Goal: Task Accomplishment & Management: Manage account settings

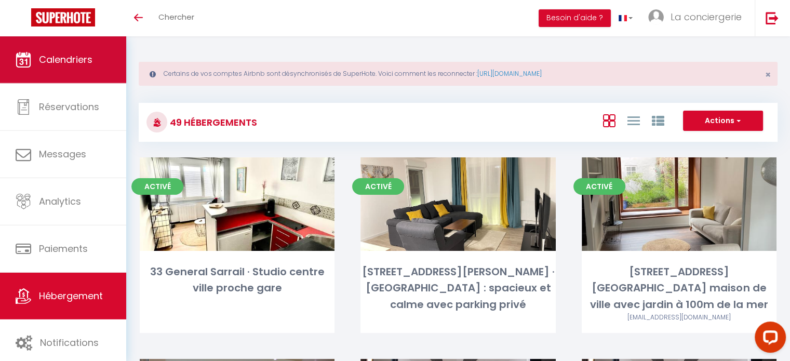
click at [63, 62] on span "Calendriers" at bounding box center [66, 59] width 54 height 13
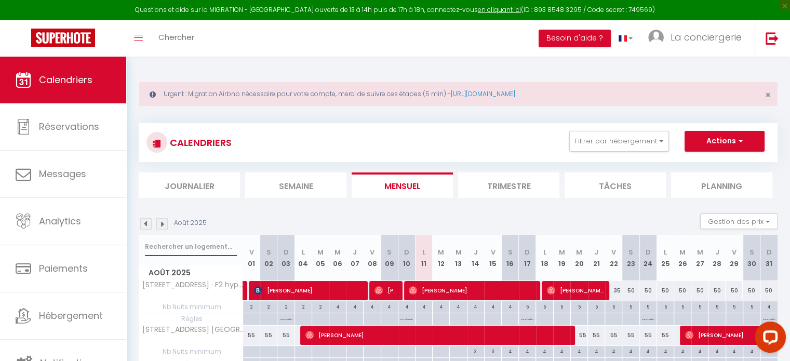
click at [185, 249] on input "text" at bounding box center [191, 246] width 92 height 19
click at [487, 184] on li "Trimestre" at bounding box center [508, 184] width 101 height 25
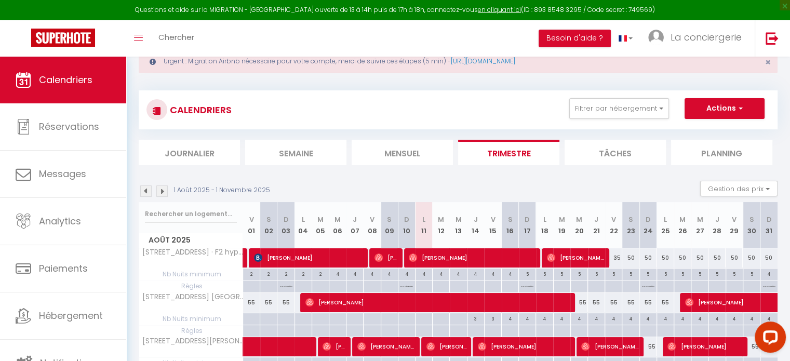
scroll to position [33, 0]
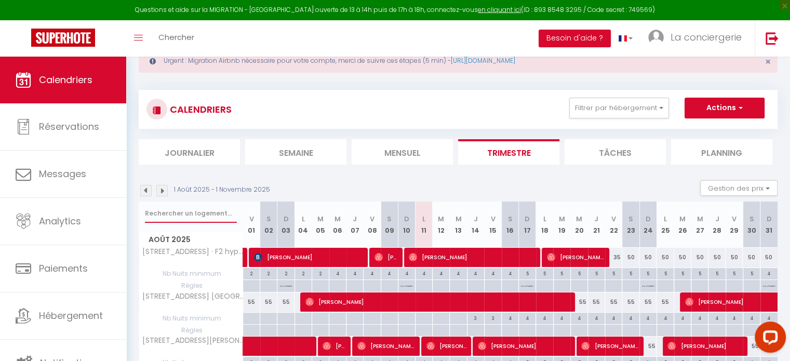
click at [161, 211] on input "text" at bounding box center [191, 213] width 92 height 19
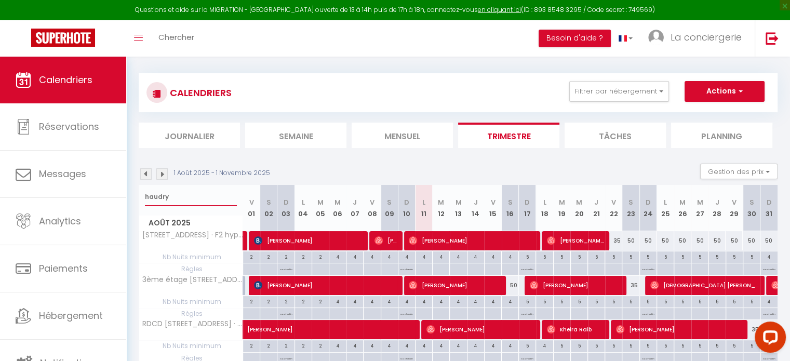
scroll to position [0, 0]
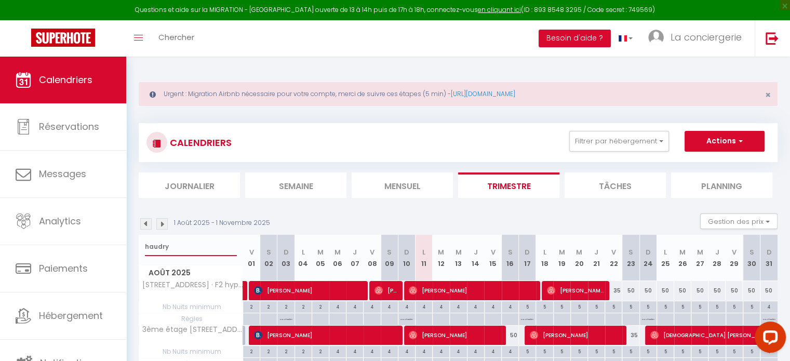
click at [158, 243] on input "haudry" at bounding box center [191, 246] width 92 height 19
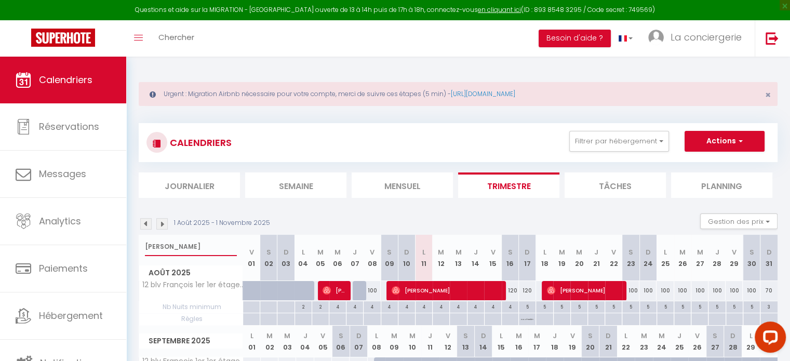
type input "francois"
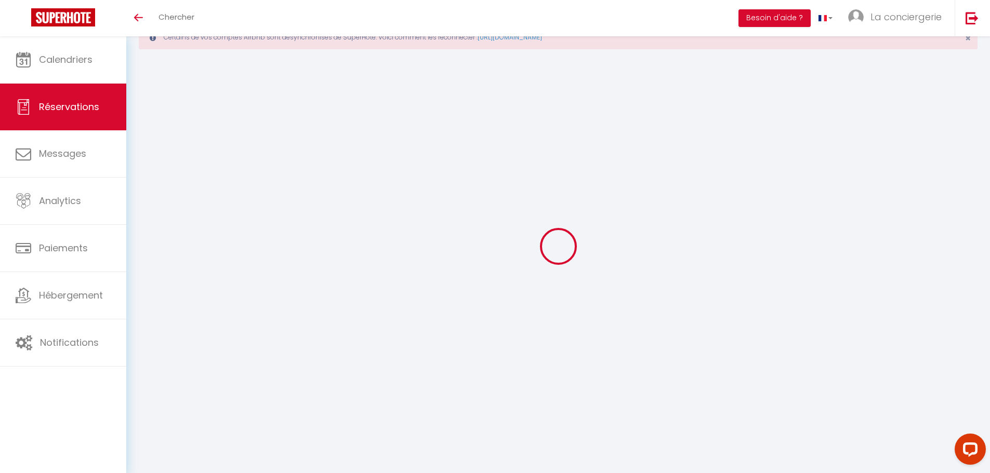
select select
checkbox input "false"
type textarea "Bonjour, J’espère que vous allez bien. Nous serons dans l’appartement entre 20h…"
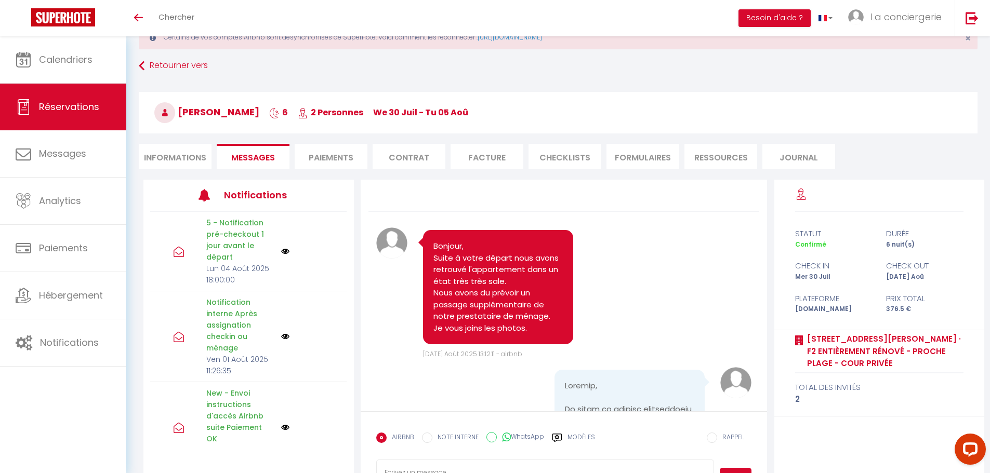
scroll to position [567, 0]
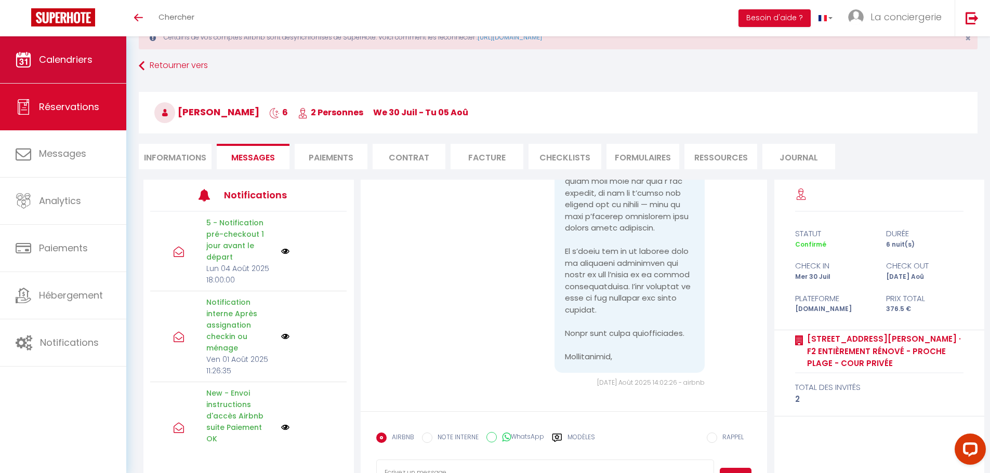
click at [67, 60] on span "Calendriers" at bounding box center [66, 59] width 54 height 13
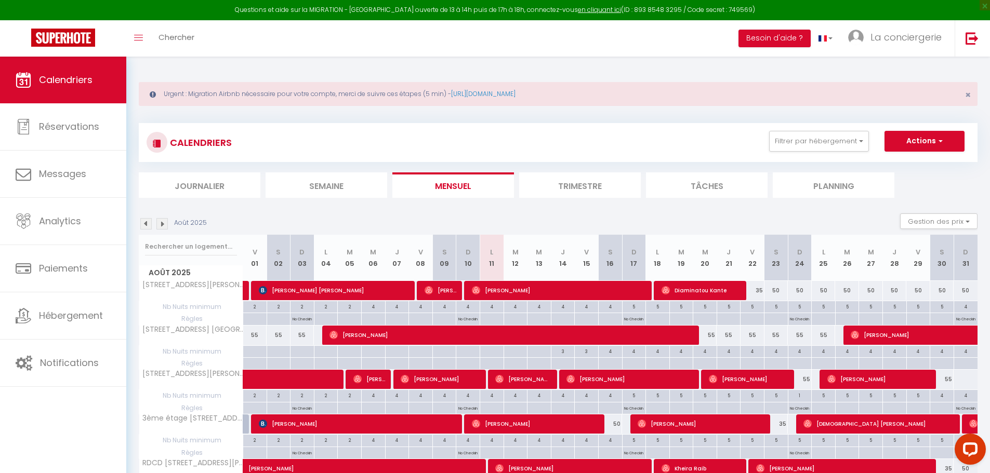
click at [327, 186] on li "Semaine" at bounding box center [326, 184] width 122 height 25
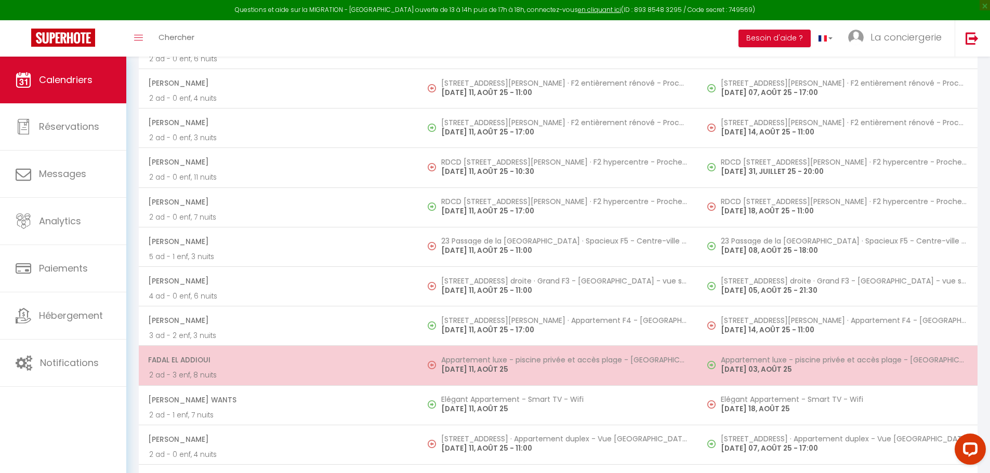
scroll to position [543, 0]
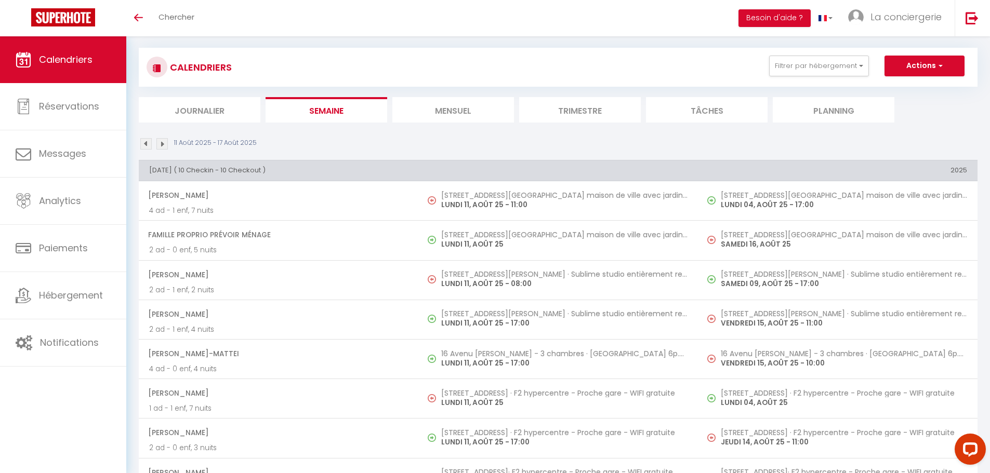
scroll to position [124, 0]
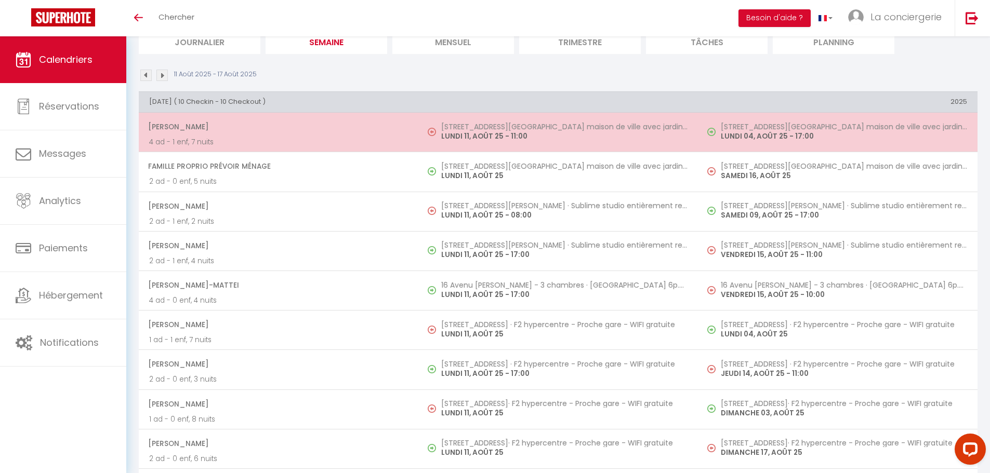
click at [527, 142] on td "95 rue Guillemard - Belle maison de ville avec jardin à 100m de la mer LUNDI 11…" at bounding box center [557, 132] width 279 height 39
select select "OK"
select select "1"
select select "0"
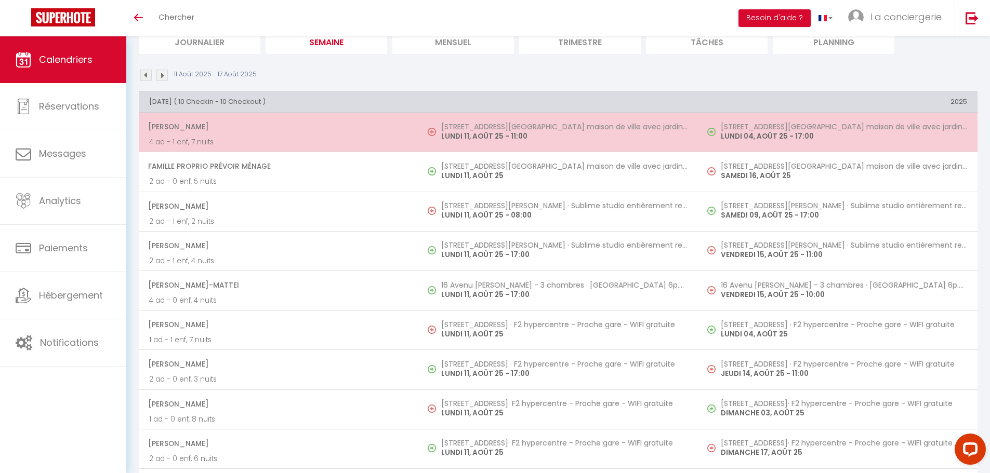
select select "1"
select select
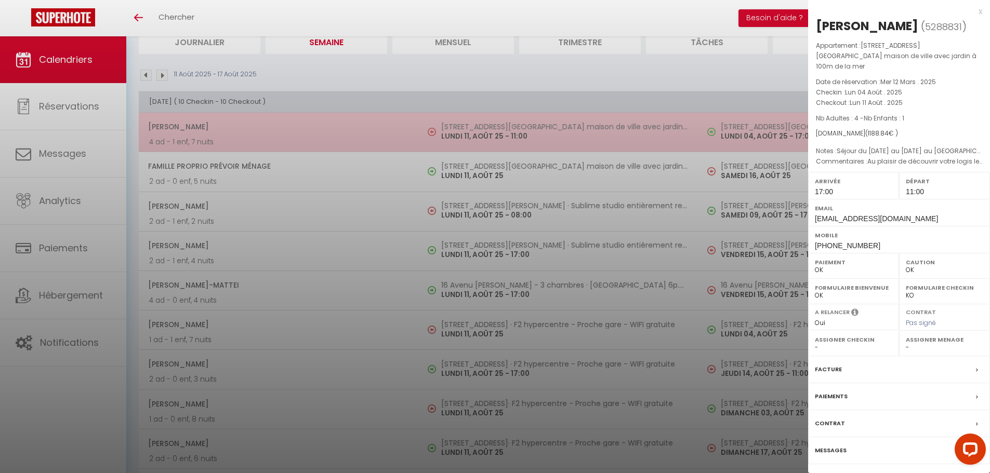
select select "31684"
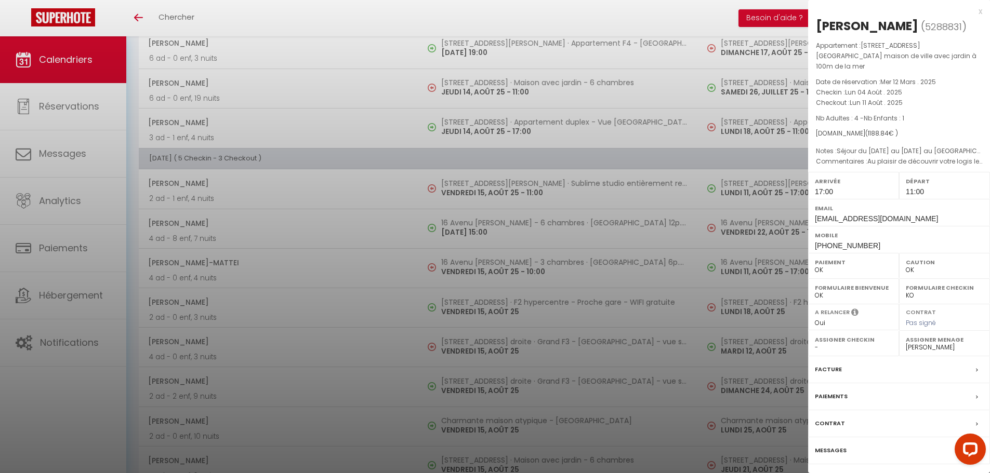
scroll to position [1695, 0]
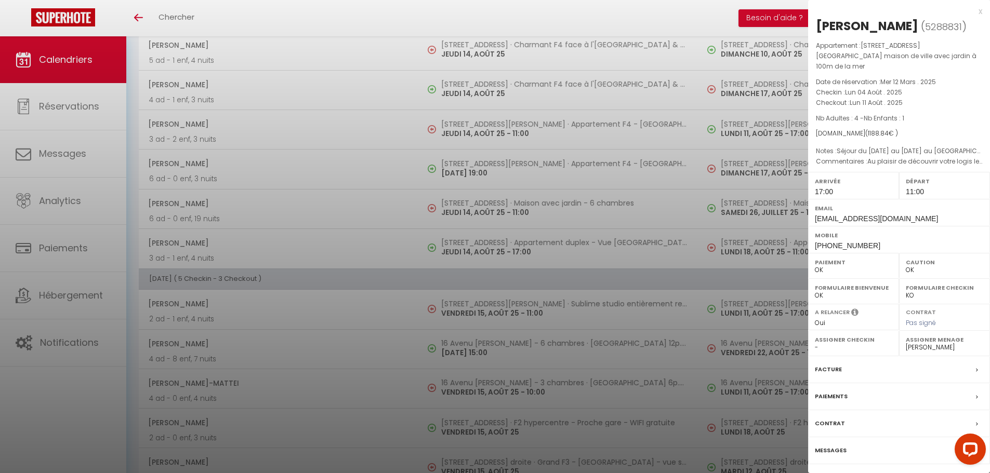
click at [402, 340] on div at bounding box center [495, 236] width 990 height 473
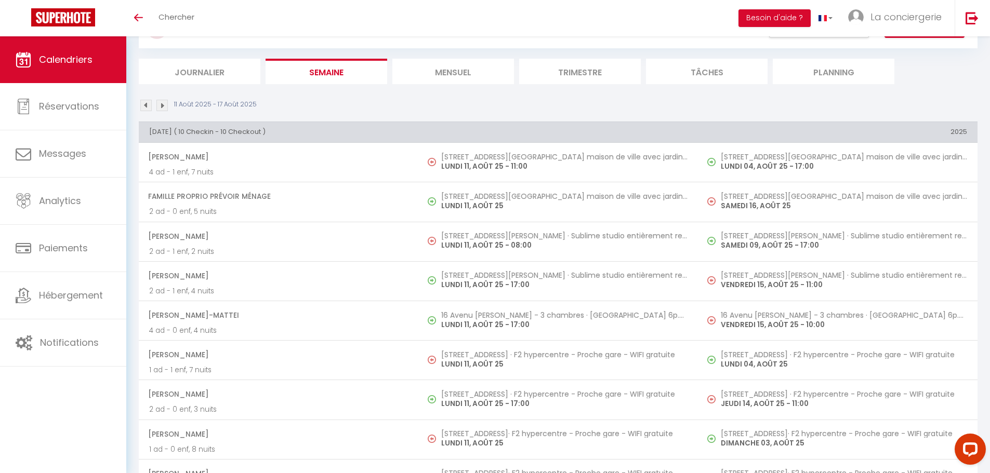
scroll to position [0, 0]
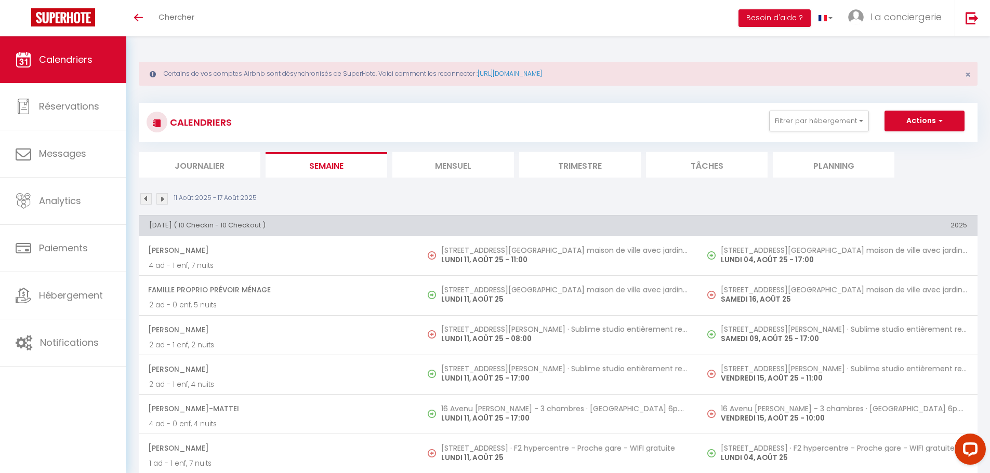
click at [162, 200] on img at bounding box center [161, 198] width 11 height 11
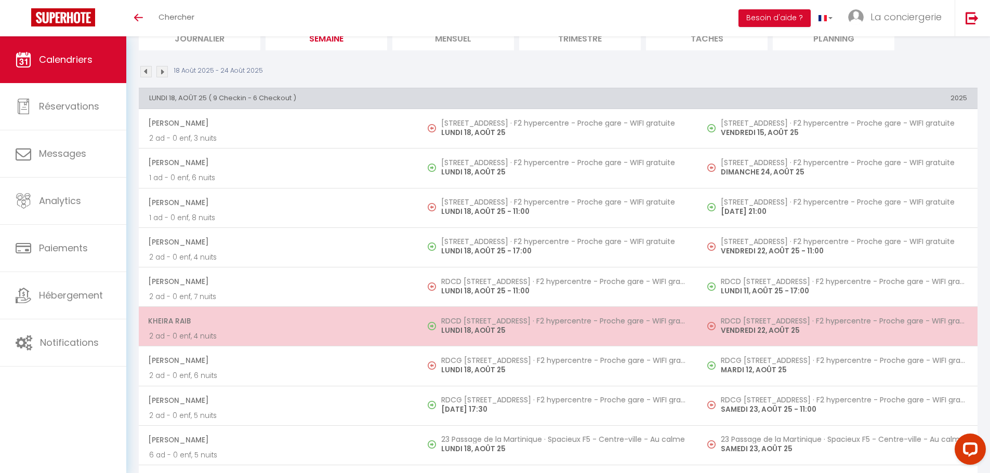
scroll to position [119, 0]
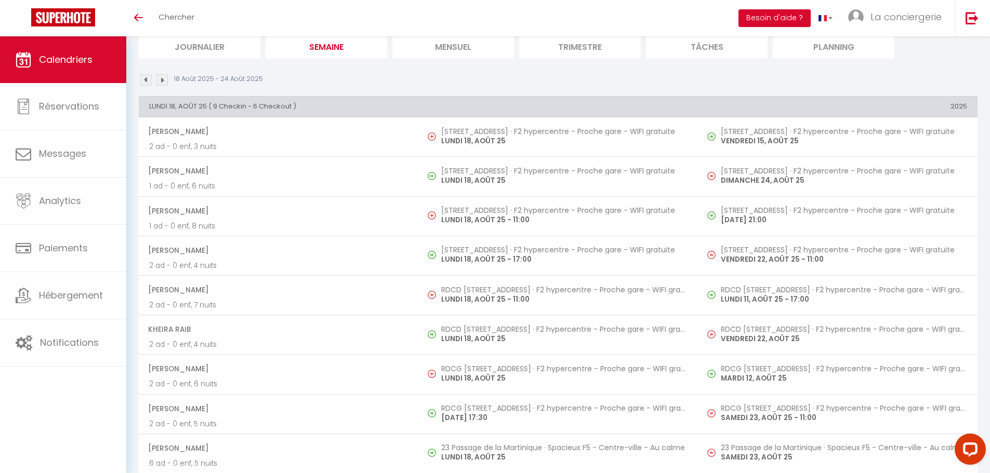
click at [162, 83] on img at bounding box center [161, 79] width 11 height 11
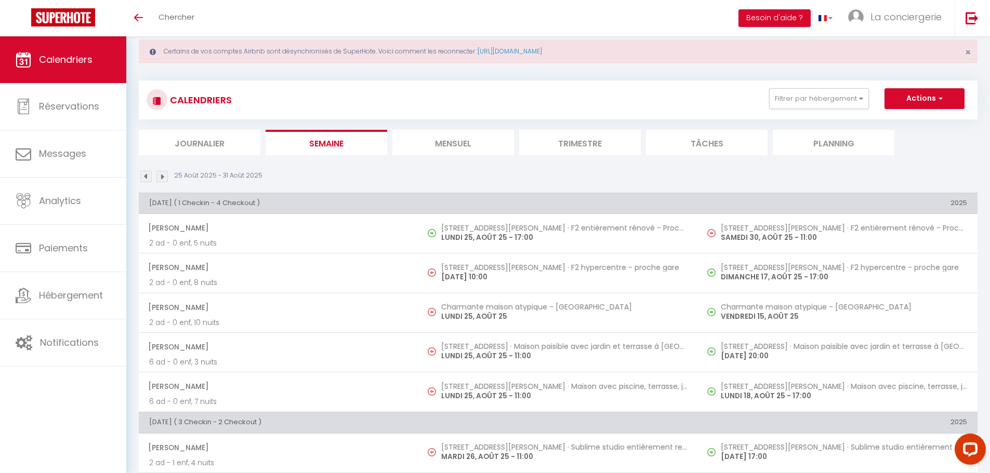
scroll to position [0, 0]
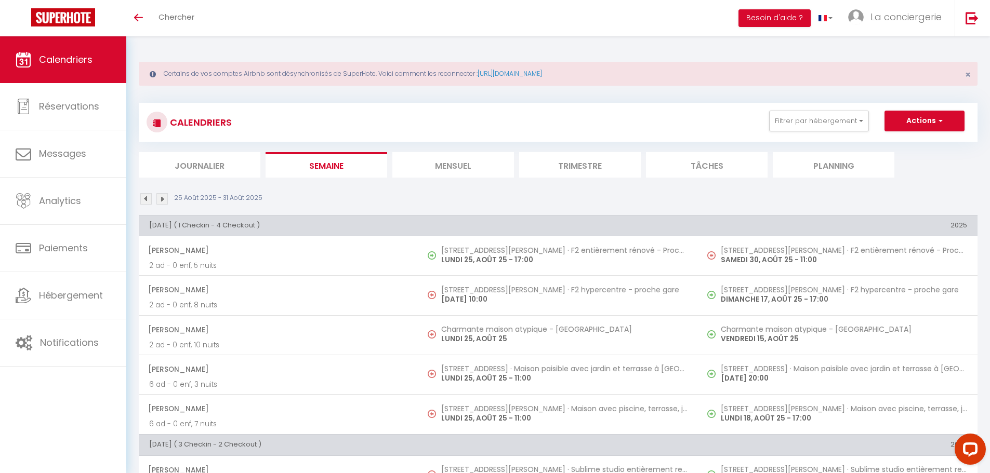
click at [161, 197] on img at bounding box center [161, 198] width 11 height 11
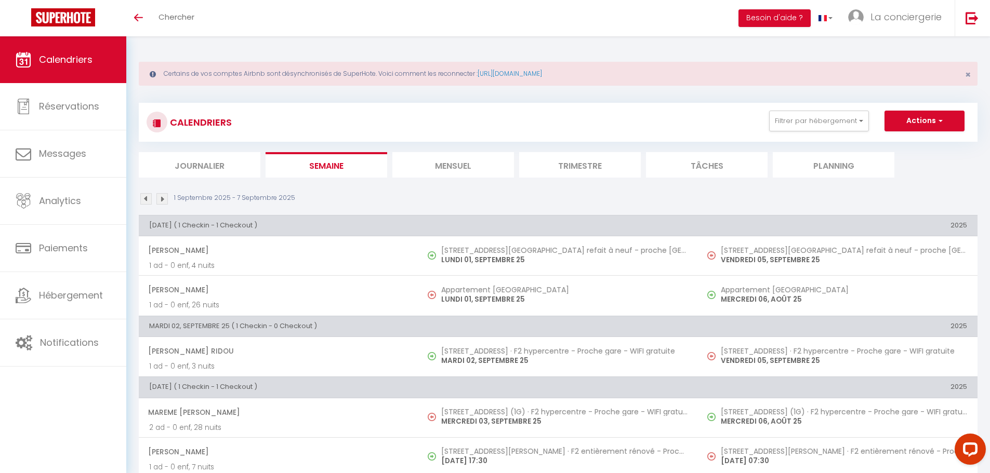
click at [148, 199] on img at bounding box center [145, 198] width 11 height 11
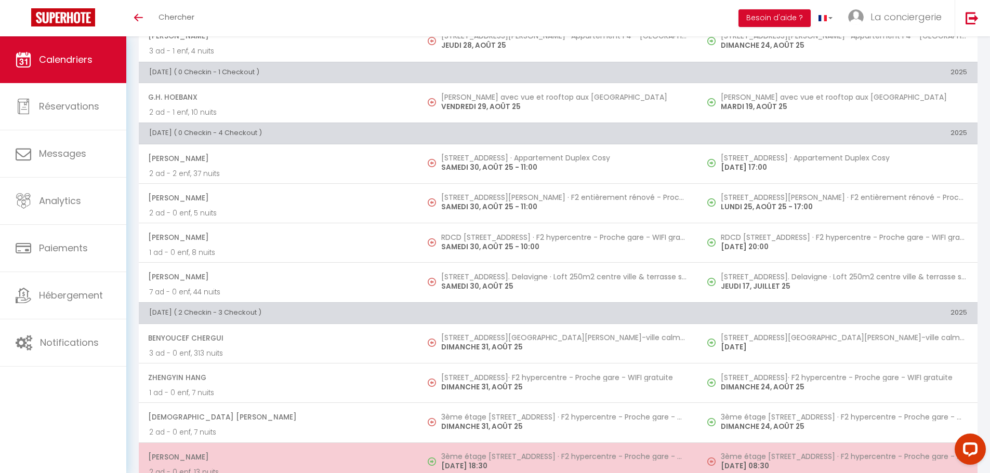
scroll to position [736, 0]
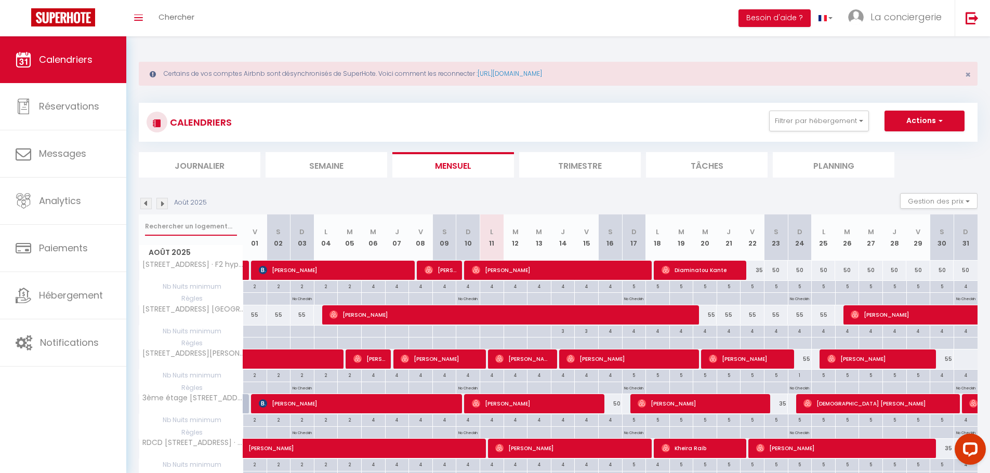
drag, startPoint x: 170, startPoint y: 217, endPoint x: 164, endPoint y: 222, distance: 8.1
click at [164, 222] on input "text" at bounding box center [191, 226] width 92 height 19
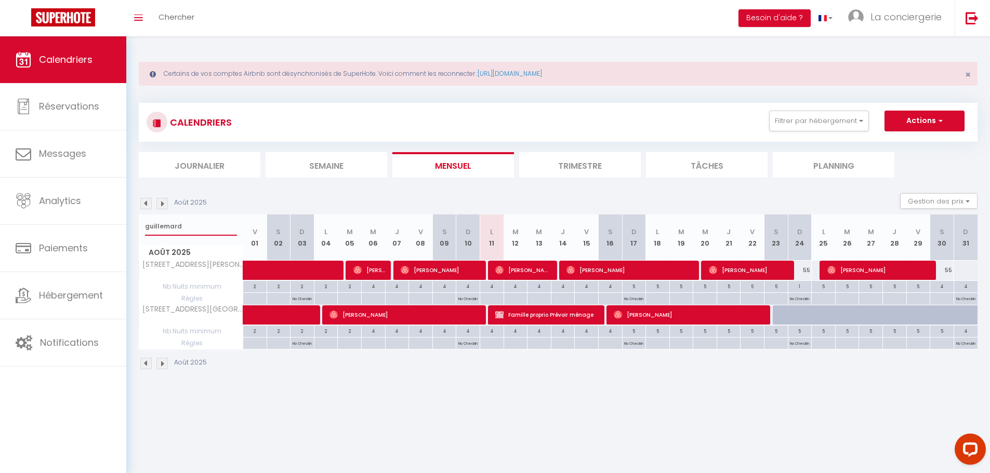
click at [157, 227] on input "guillemard" at bounding box center [191, 226] width 92 height 19
type input "ù"
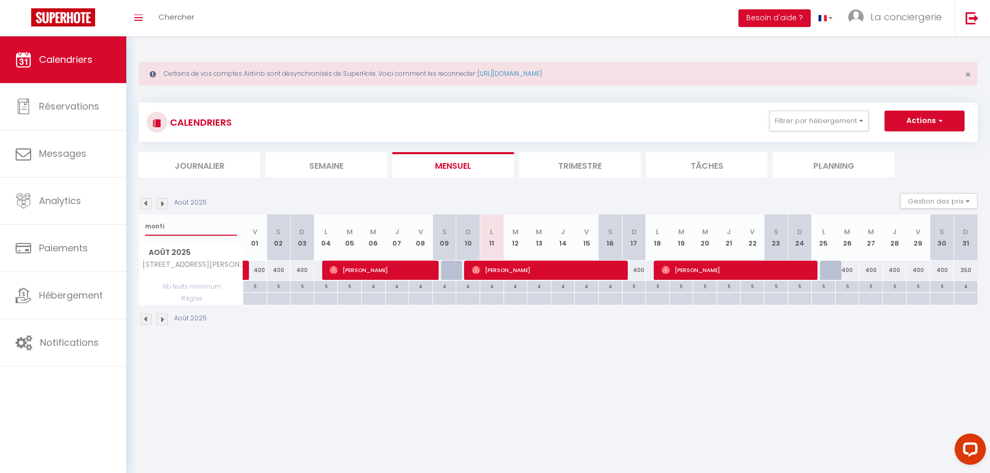
type input "monti"
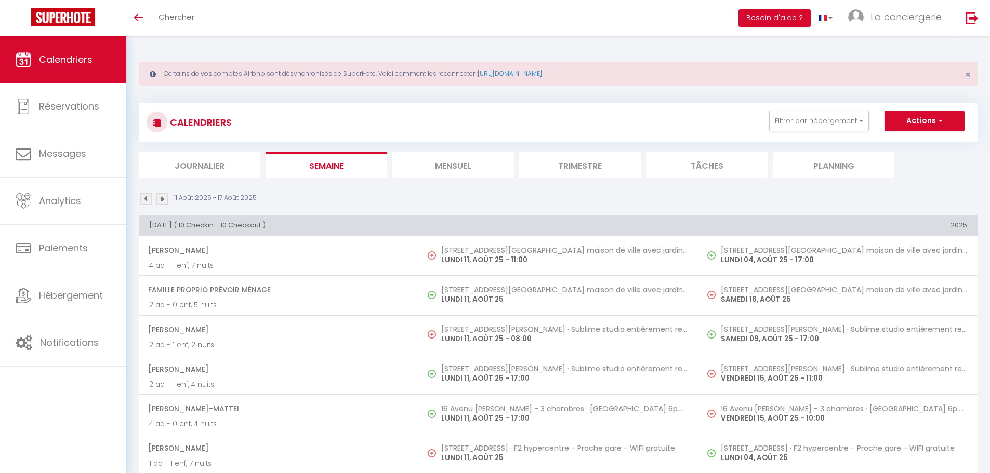
click at [163, 198] on img at bounding box center [161, 198] width 11 height 11
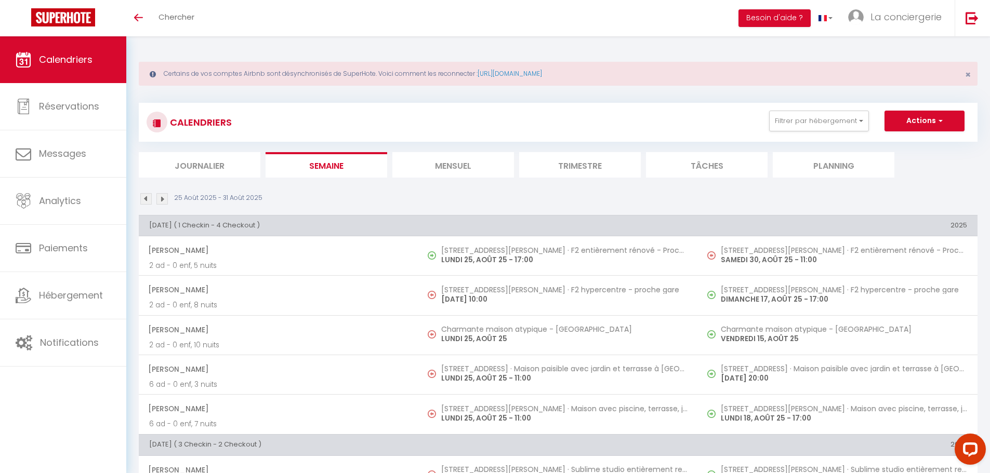
click at [163, 198] on img at bounding box center [161, 198] width 11 height 11
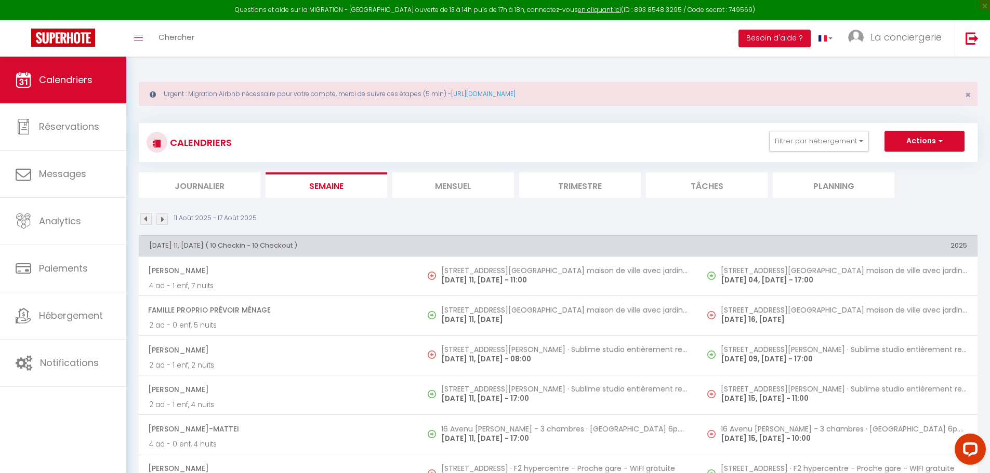
click at [469, 192] on li "Mensuel" at bounding box center [453, 184] width 122 height 25
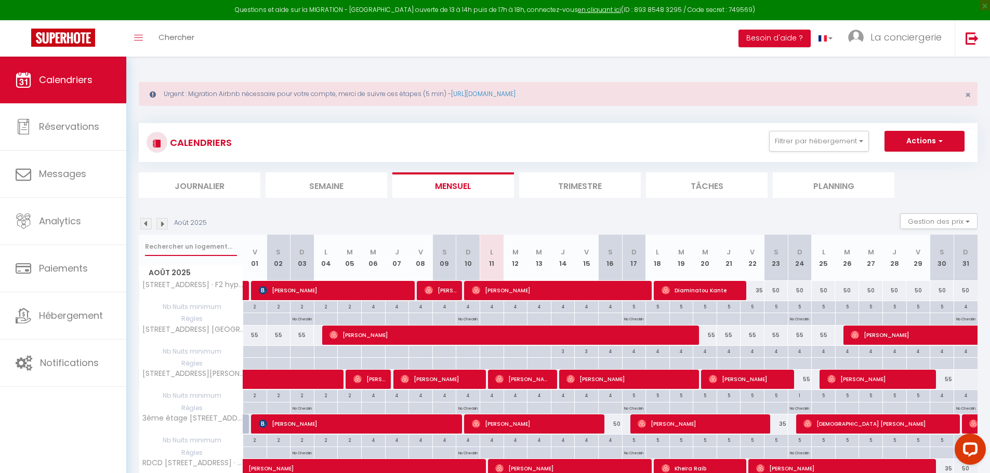
click at [174, 244] on input "text" at bounding box center [191, 246] width 92 height 19
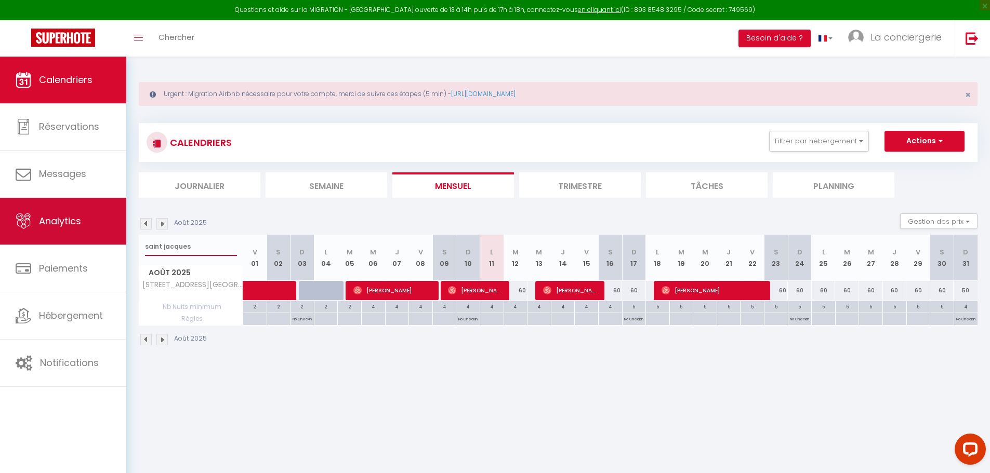
type input "saint jacques"
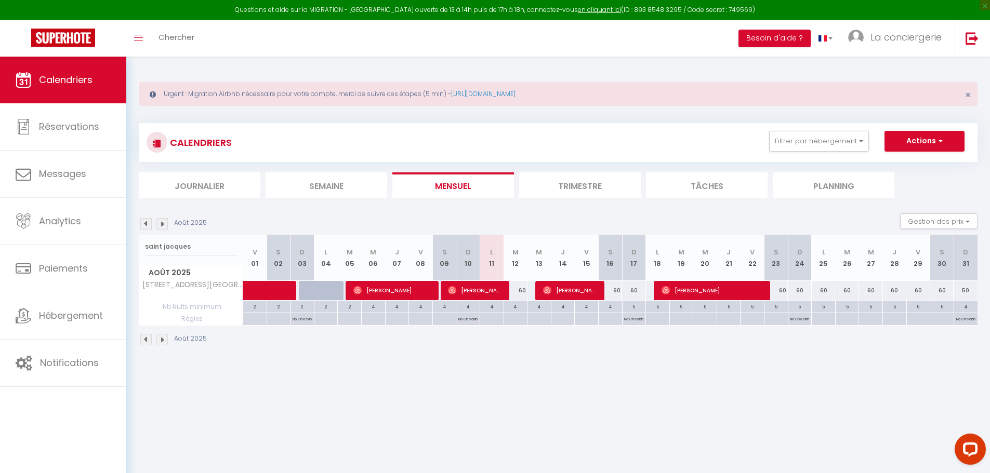
drag, startPoint x: 349, startPoint y: 203, endPoint x: 337, endPoint y: 168, distance: 37.0
click at [337, 168] on div "CALENDRIERS Filtrer par hébergement Tous les logements publiés 33 General Sarra…" at bounding box center [558, 234] width 838 height 243
click at [337, 168] on div "CALENDRIERS Filtrer par hébergement Tous les logements publiés 33 General Sarra…" at bounding box center [558, 160] width 838 height 75
click at [461, 198] on div "CALENDRIERS Filtrer par hébergement Tous les logements publiés 33 General Sarra…" at bounding box center [558, 234] width 838 height 243
click at [296, 174] on li "Semaine" at bounding box center [326, 184] width 122 height 25
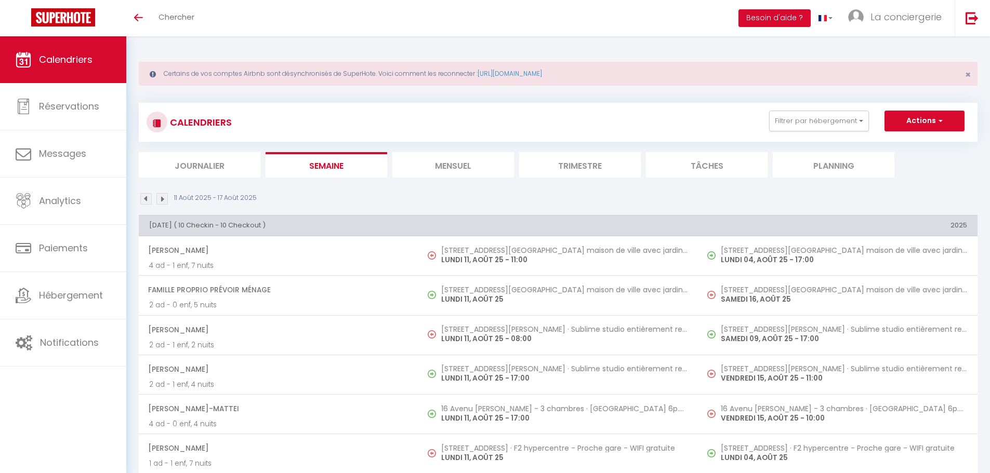
click at [159, 194] on img at bounding box center [161, 198] width 11 height 11
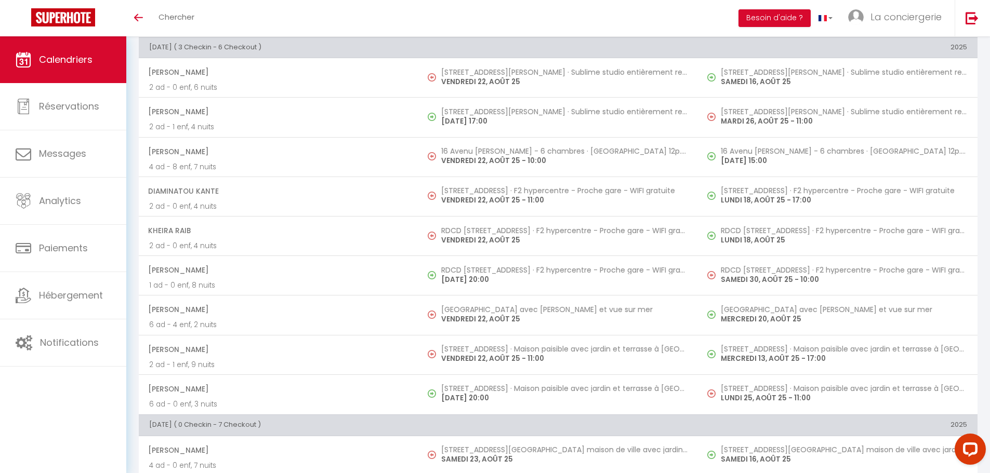
scroll to position [1135, 0]
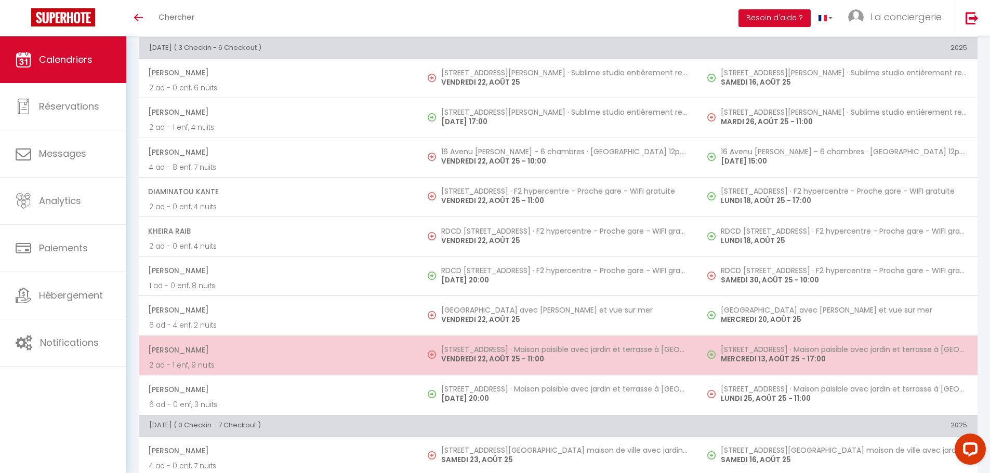
click at [464, 354] on p "VENDREDI 22, AOÛT 25 - 11:00" at bounding box center [564, 359] width 246 height 11
select select "OK"
select select "1"
select select "0"
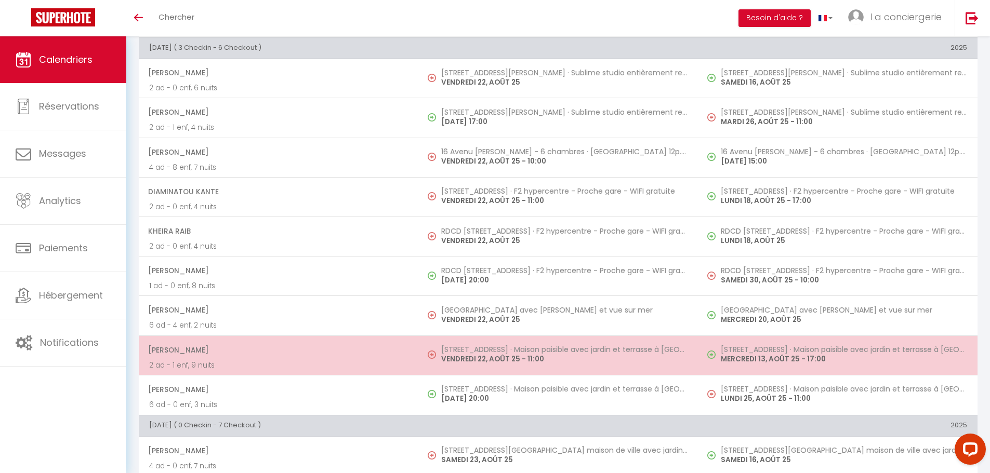
select select "1"
select select
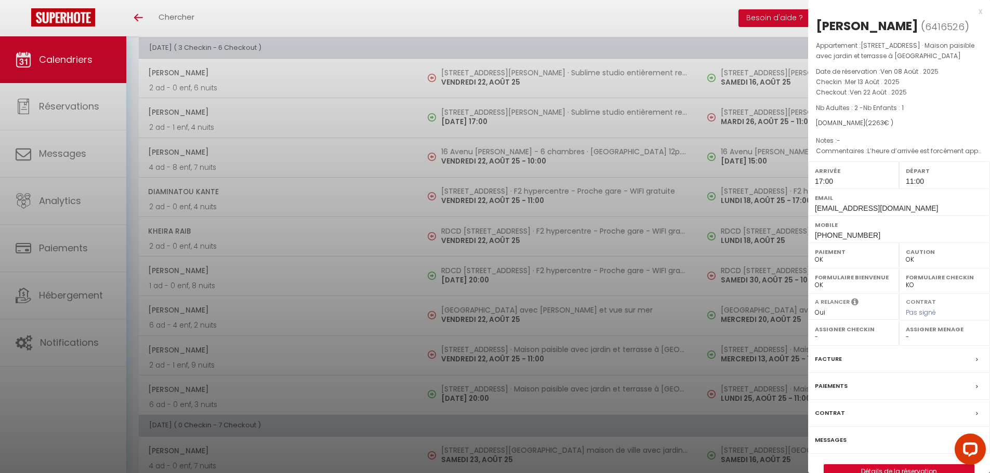
click at [906, 336] on select "- Lise Hédouin Morgan Deck Famille Hardin Manuel Dazzi-Plazziac Paul & Flo Goul…" at bounding box center [943, 336] width 77 height 9
select select "29646"
click at [905, 332] on select "- Lise Hédouin Morgan Deck Famille Hardin Manuel Dazzi-Plazziac Paul & Flo Goul…" at bounding box center [943, 336] width 77 height 9
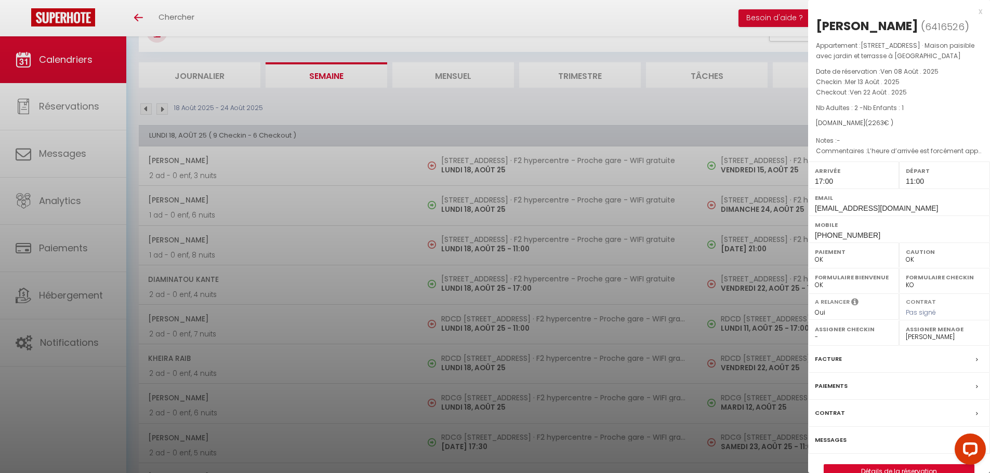
scroll to position [0, 0]
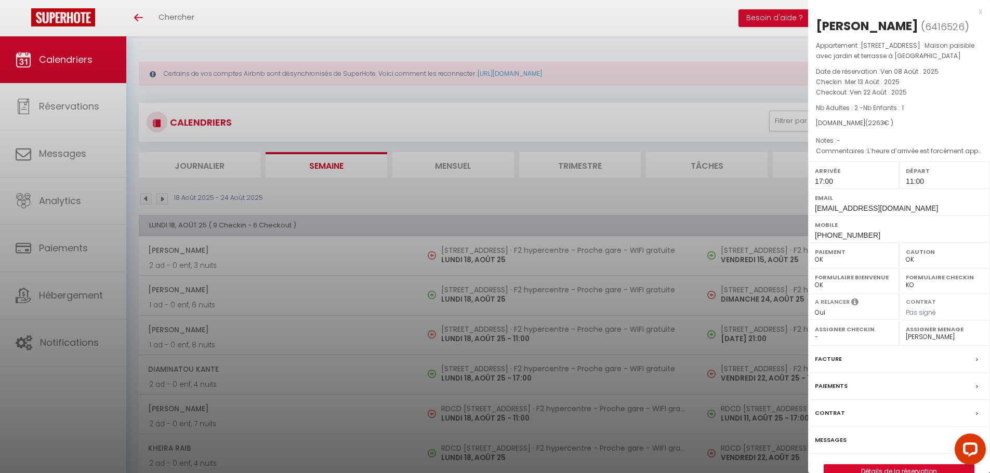
click at [462, 158] on div at bounding box center [495, 236] width 990 height 473
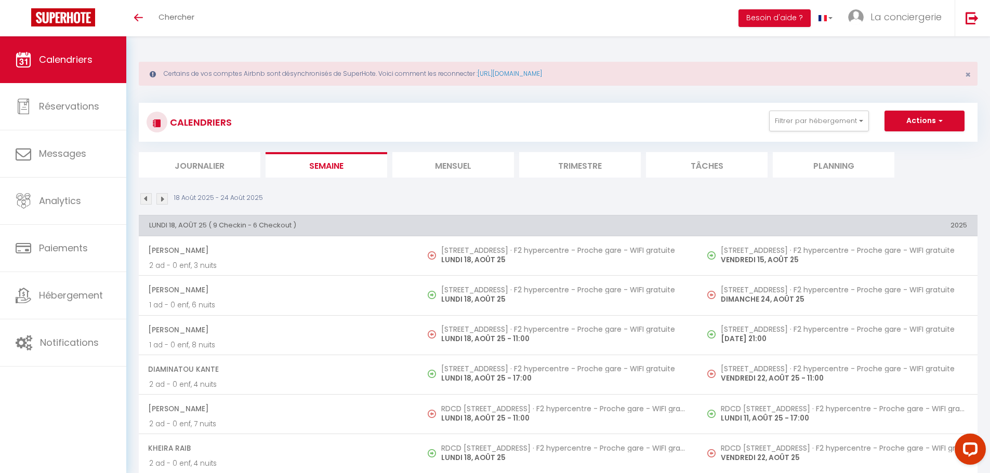
click at [563, 171] on li "Trimestre" at bounding box center [580, 164] width 122 height 25
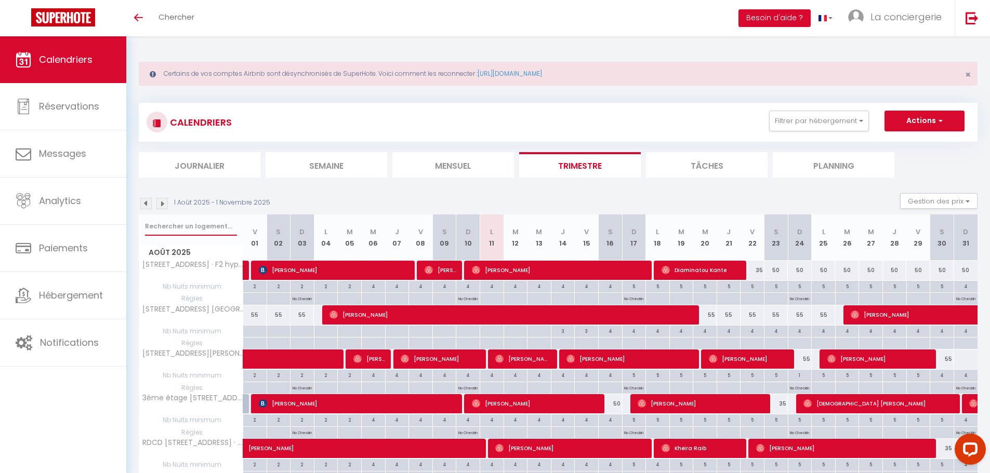
click at [152, 218] on input "text" at bounding box center [191, 226] width 92 height 19
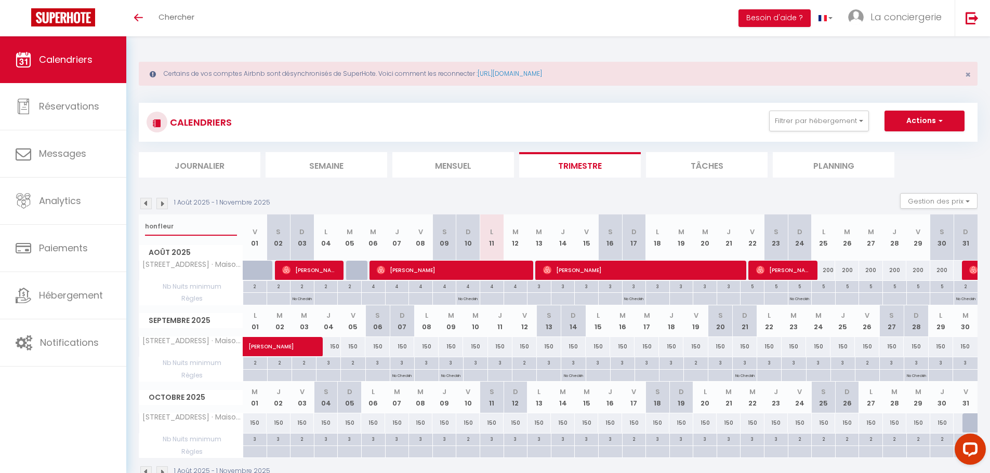
type input "honfleur"
click at [484, 264] on span "[PERSON_NAME]" at bounding box center [452, 270] width 151 height 20
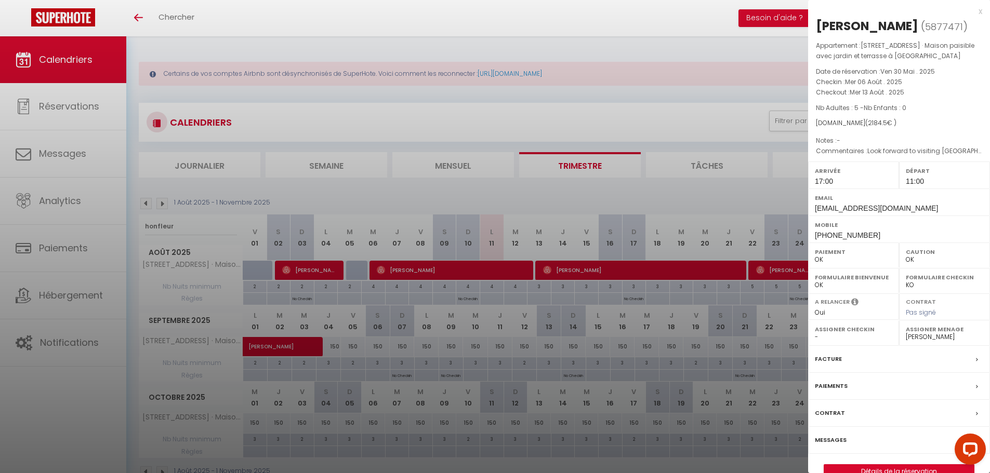
click at [619, 270] on div at bounding box center [495, 236] width 990 height 473
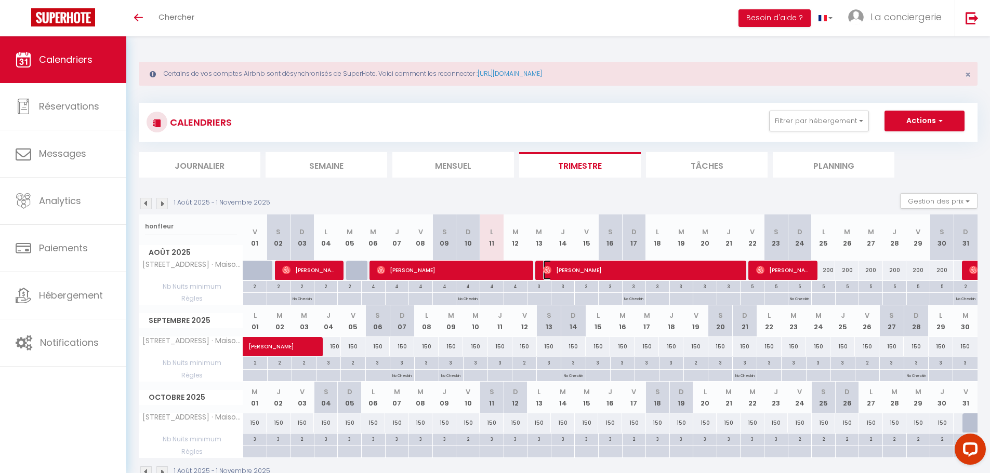
click at [619, 270] on span "[PERSON_NAME]" at bounding box center [642, 270] width 199 height 20
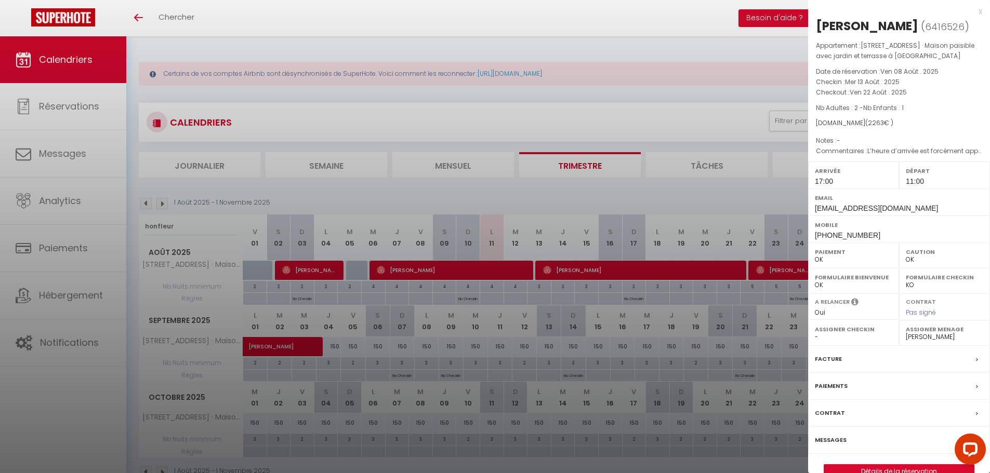
click at [782, 266] on div at bounding box center [495, 236] width 990 height 473
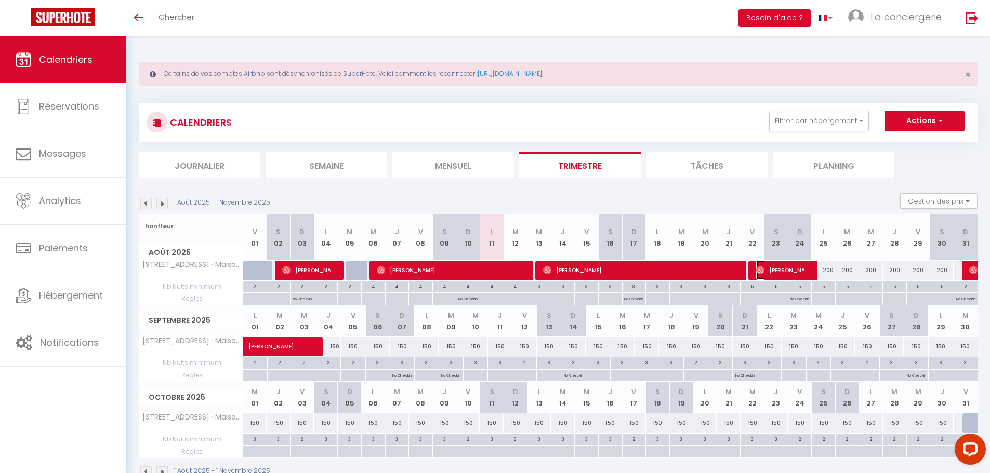
click at [782, 266] on span "Nicolas Masson" at bounding box center [784, 270] width 56 height 20
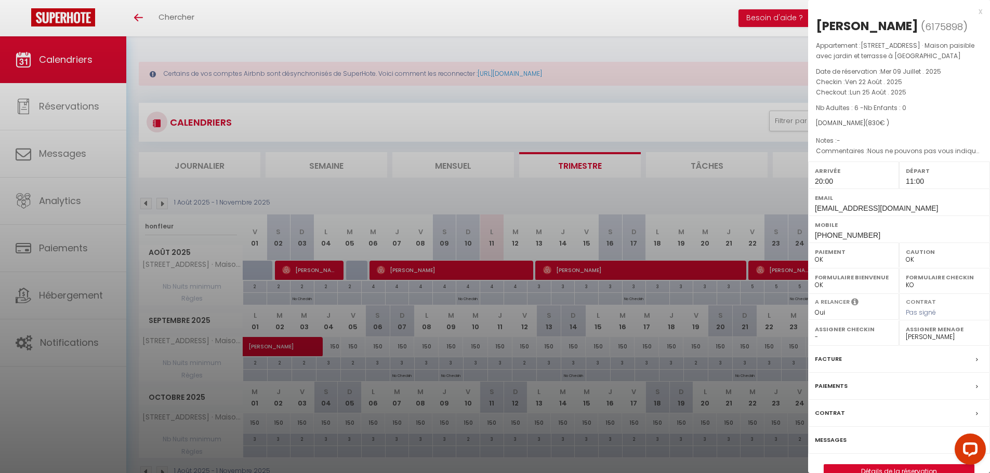
click at [768, 191] on div at bounding box center [495, 236] width 990 height 473
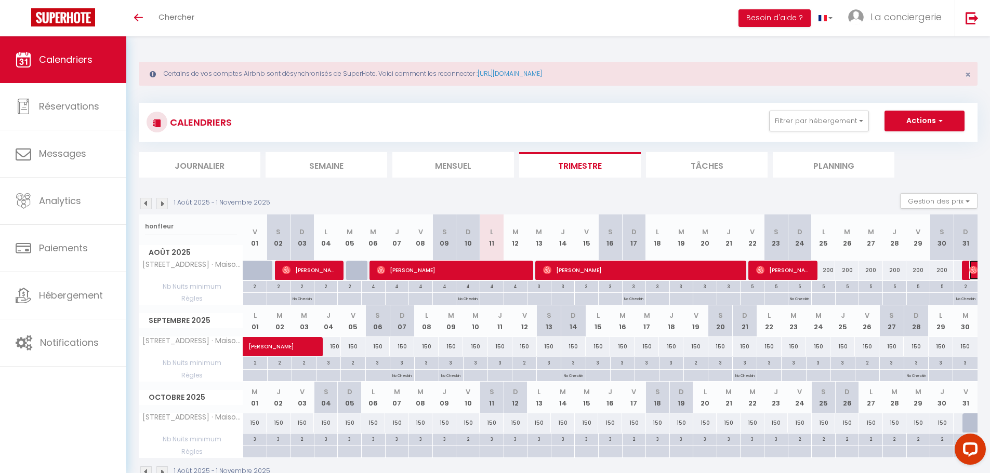
click at [971, 270] on img at bounding box center [973, 270] width 8 height 8
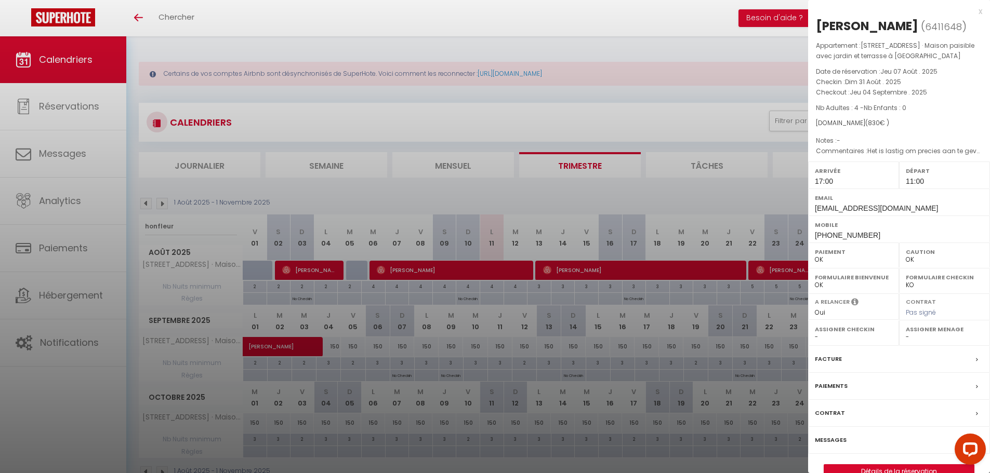
click at [907, 337] on select "- Lise Hédouin Morgan Deck Famille Hardin Manuel Dazzi-Plazziac Paul & Flo Goul…" at bounding box center [943, 336] width 77 height 9
select select "29646"
click at [905, 332] on select "- Lise Hédouin Morgan Deck Famille Hardin Manuel Dazzi-Plazziac Paul & Flo Goul…" at bounding box center [943, 336] width 77 height 9
click at [156, 221] on div at bounding box center [495, 236] width 990 height 473
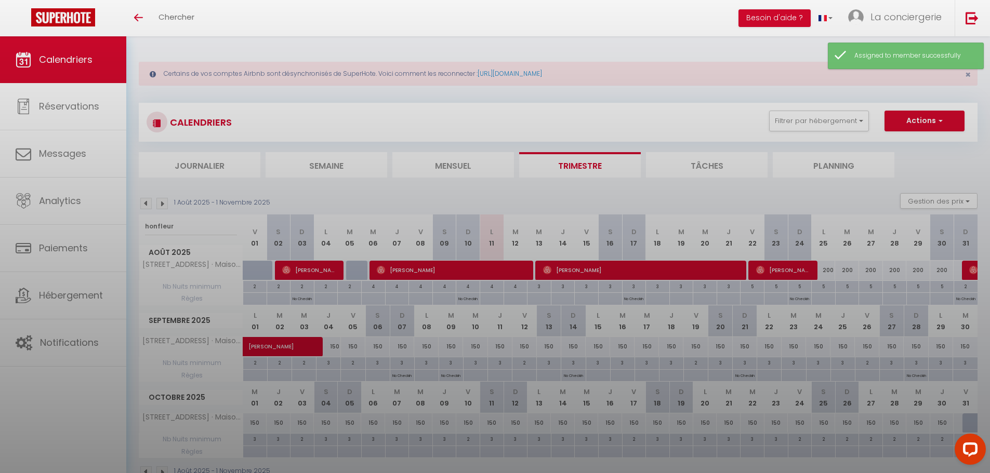
click at [156, 221] on div at bounding box center [495, 236] width 990 height 473
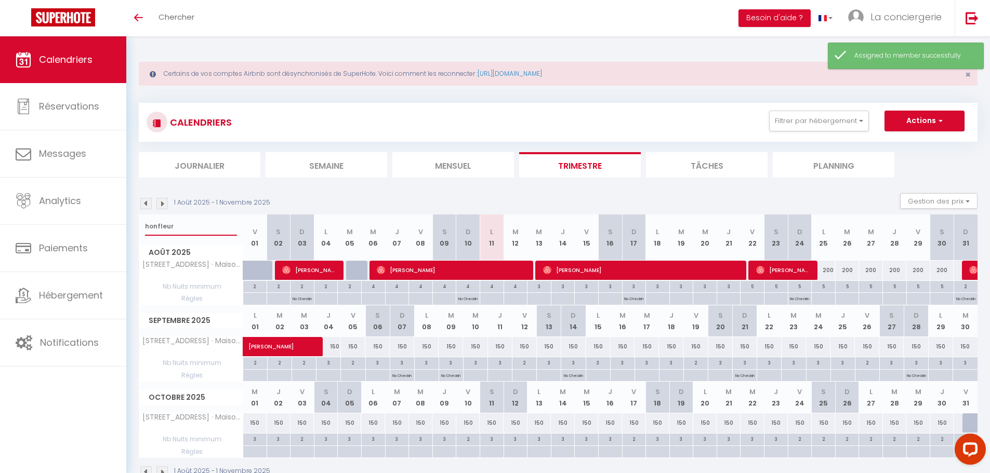
click at [156, 221] on input "honfleur" at bounding box center [191, 226] width 92 height 19
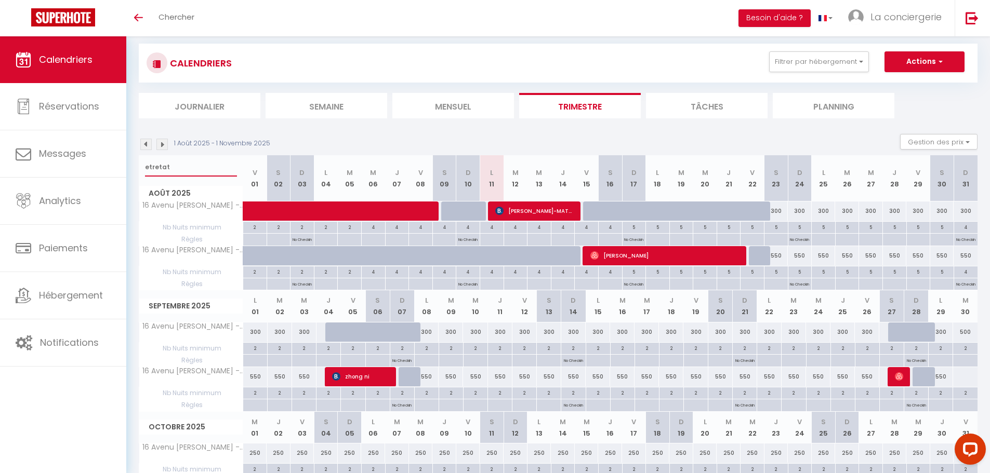
scroll to position [60, 0]
type input "etretat"
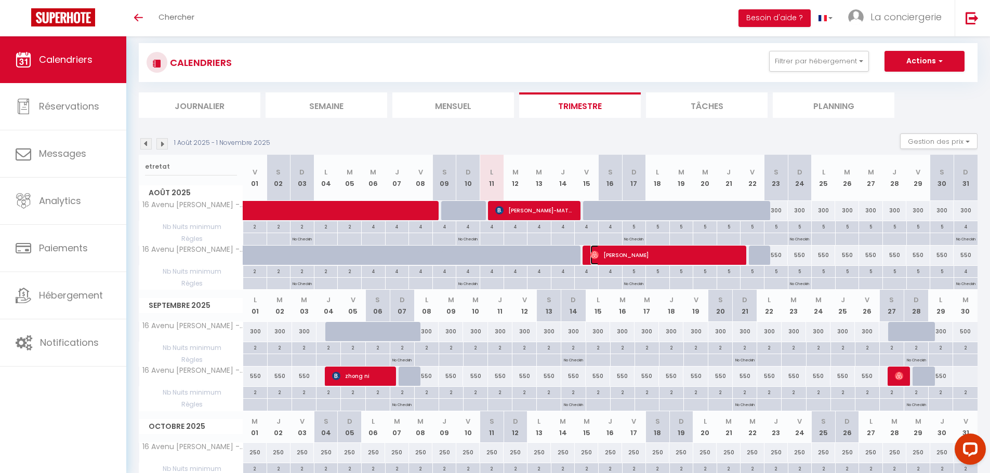
click at [637, 260] on span "[PERSON_NAME]" at bounding box center [665, 255] width 151 height 20
select select "22468"
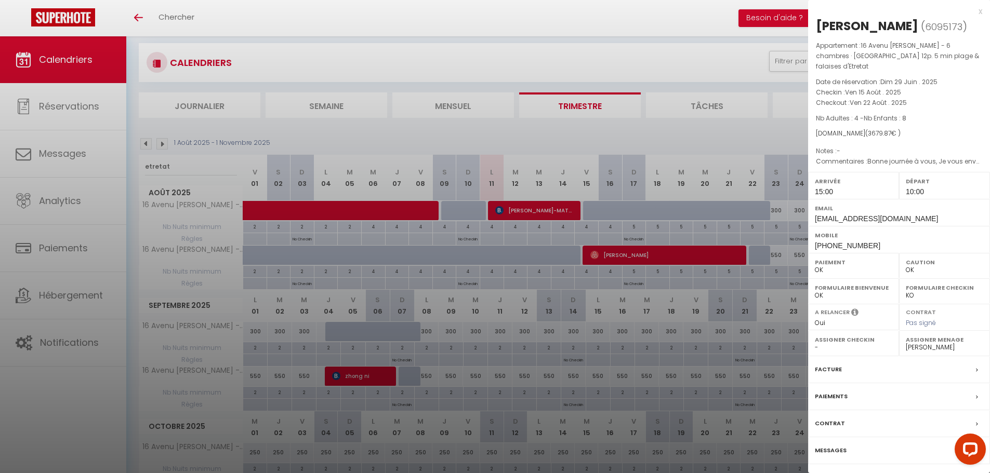
click at [365, 375] on div at bounding box center [495, 236] width 990 height 473
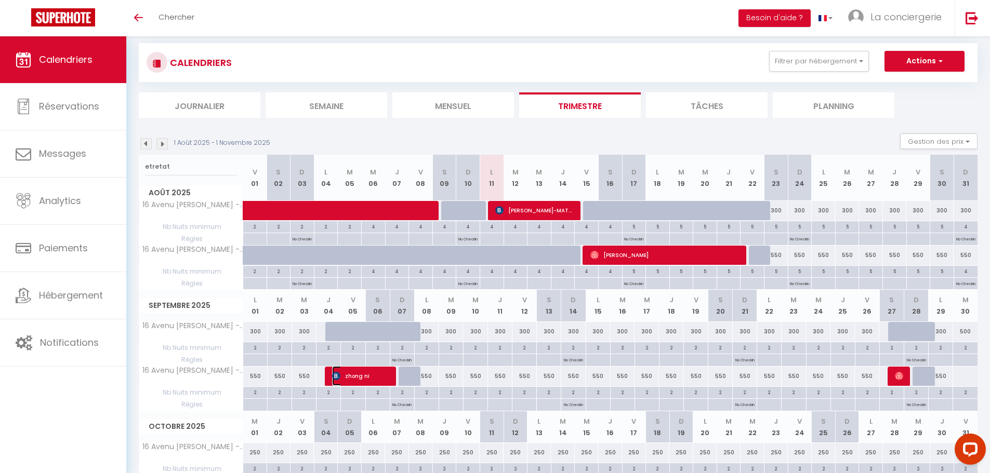
click at [365, 375] on span "zhong ni" at bounding box center [360, 376] width 56 height 20
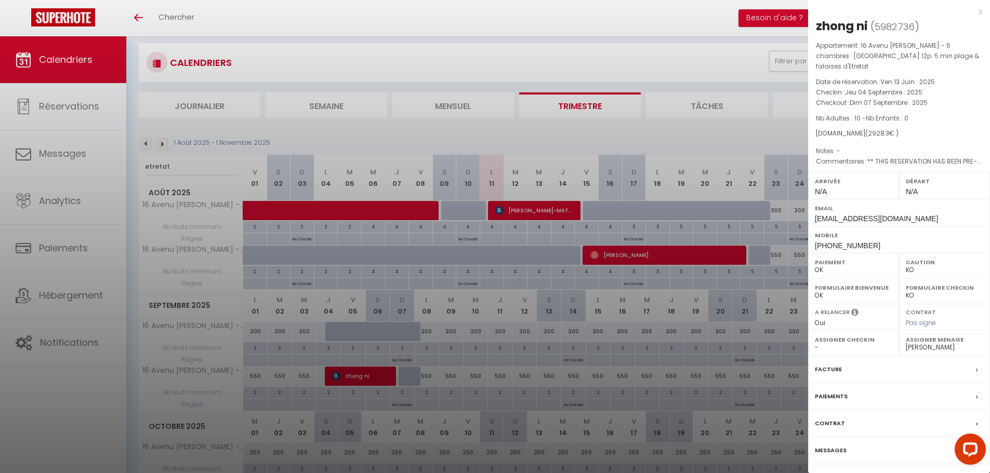
click at [549, 378] on div at bounding box center [495, 236] width 990 height 473
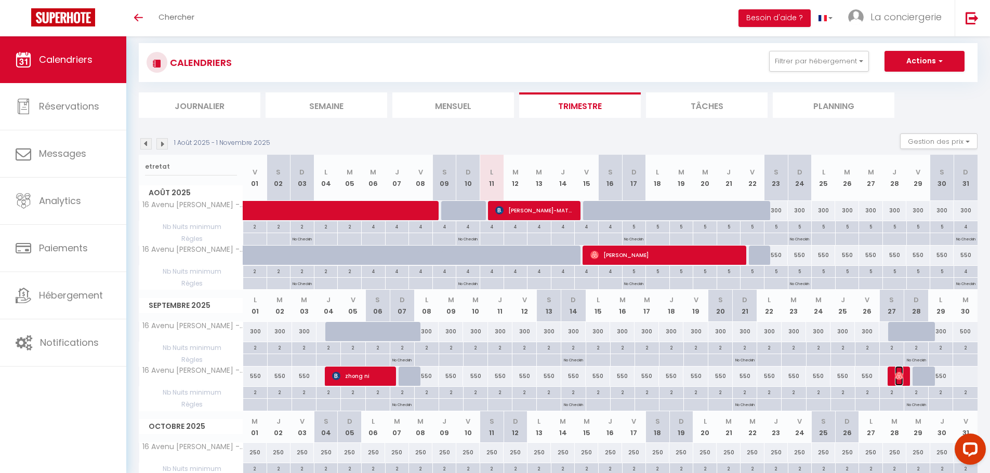
click at [900, 381] on span "Mathilde Mercier" at bounding box center [899, 376] width 8 height 20
select select "OK"
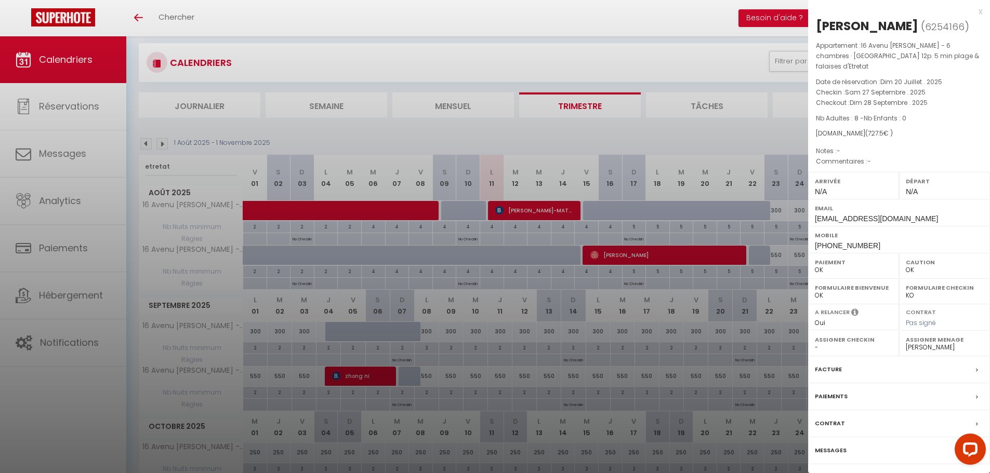
click at [605, 309] on div at bounding box center [495, 236] width 990 height 473
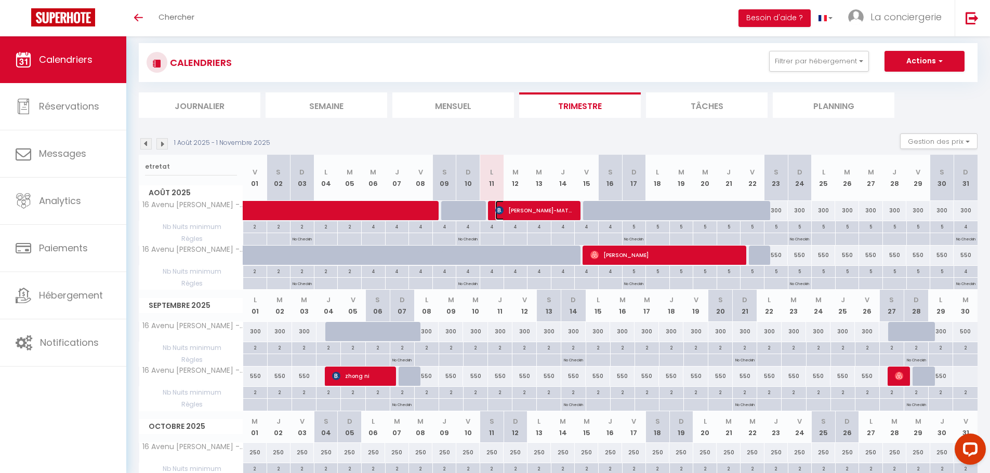
click at [541, 211] on span "[PERSON_NAME]-MATTEI" at bounding box center [534, 211] width 79 height 20
select select "1"
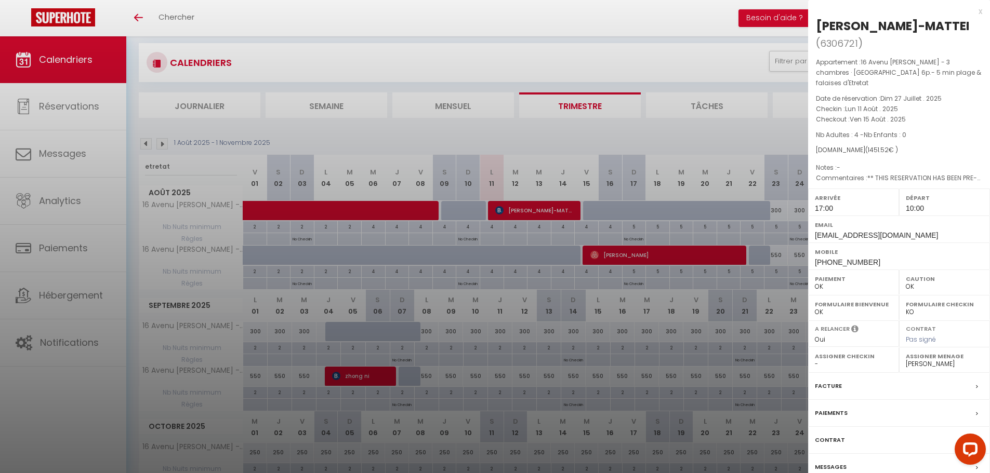
click at [458, 50] on div at bounding box center [495, 236] width 990 height 473
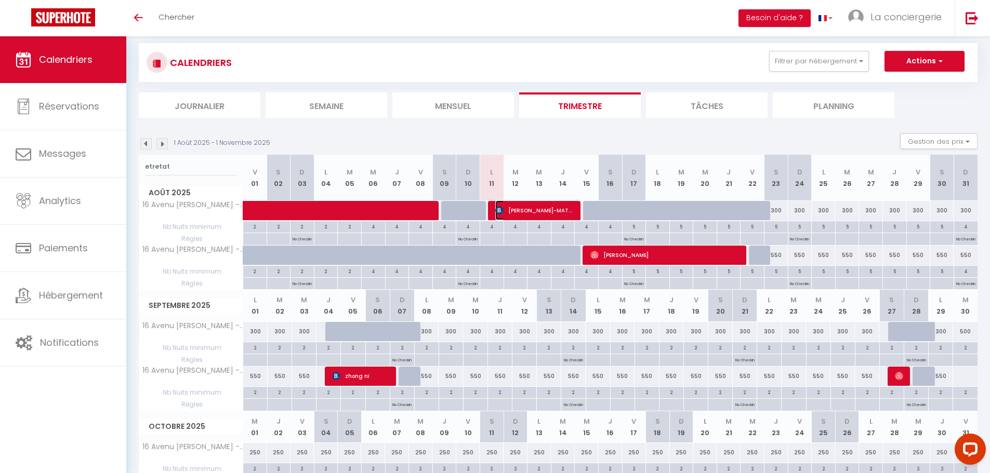
click at [556, 202] on span "[PERSON_NAME]-MATTEI" at bounding box center [534, 211] width 79 height 20
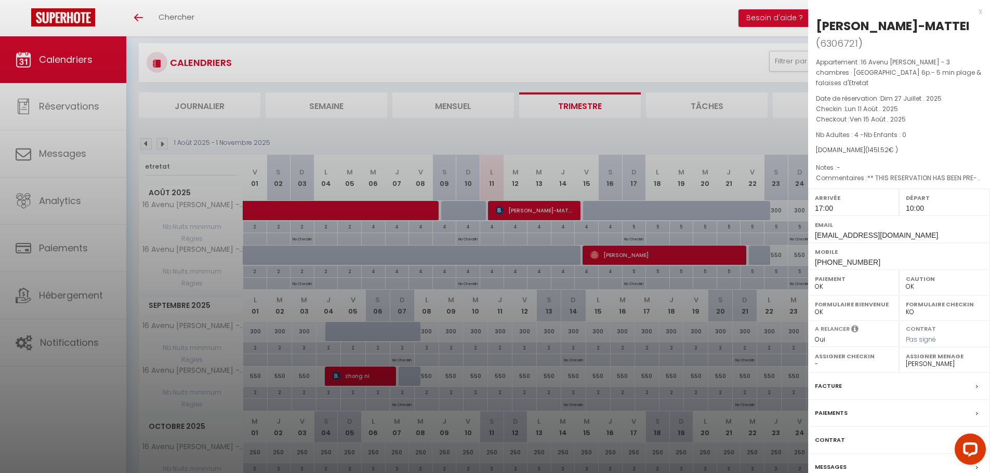
click at [520, 209] on div at bounding box center [495, 236] width 990 height 473
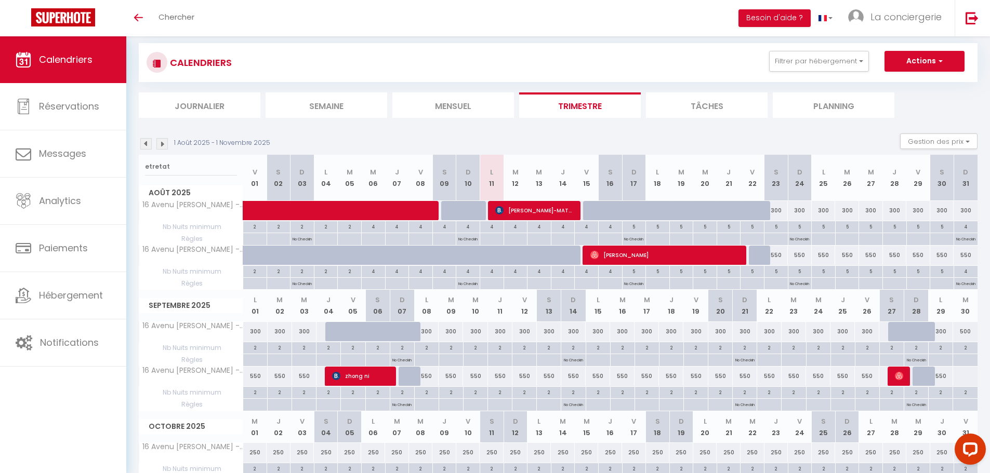
click at [452, 96] on li "Mensuel" at bounding box center [453, 104] width 122 height 25
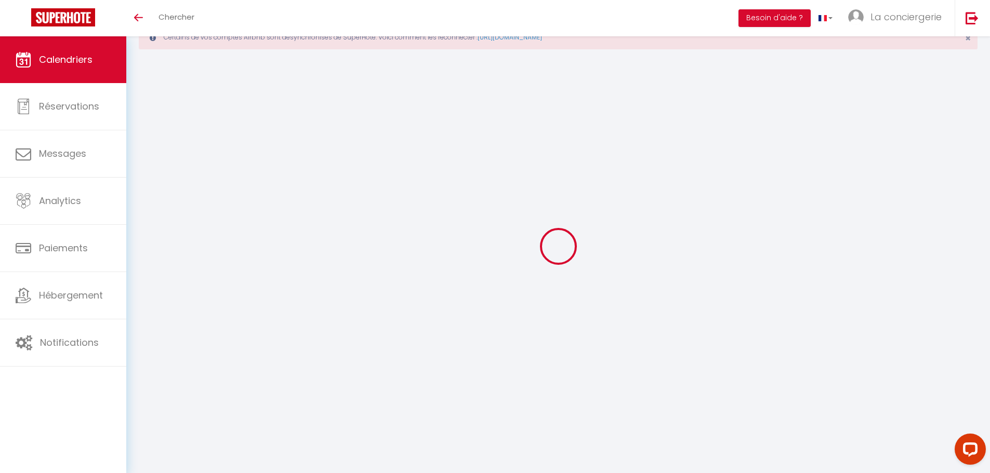
scroll to position [36, 0]
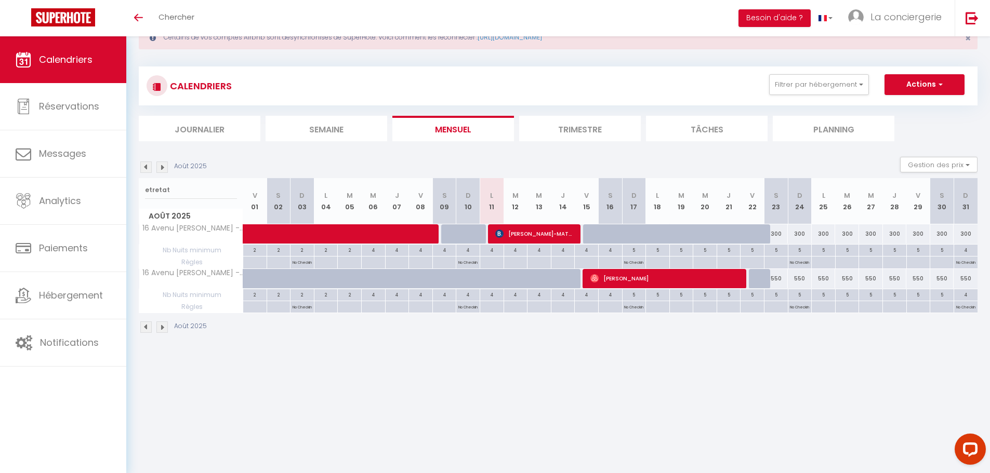
click at [319, 125] on li "Semaine" at bounding box center [326, 128] width 122 height 25
